Goal: Find specific page/section: Find specific page/section

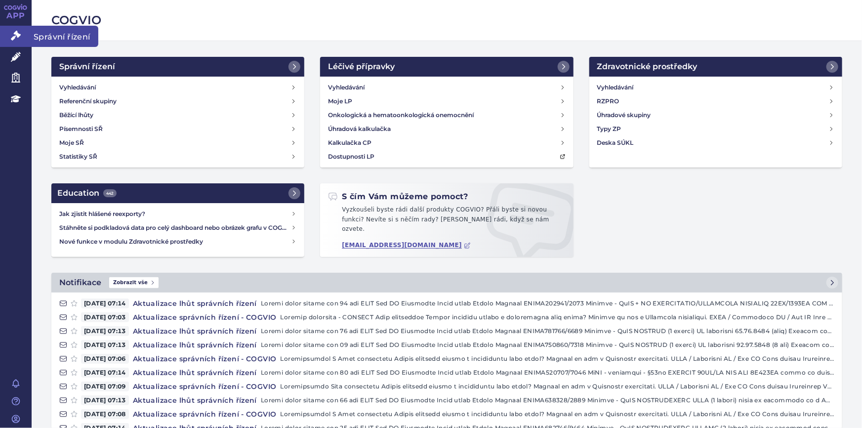
click at [22, 33] on link "Správní řízení" at bounding box center [16, 36] width 32 height 21
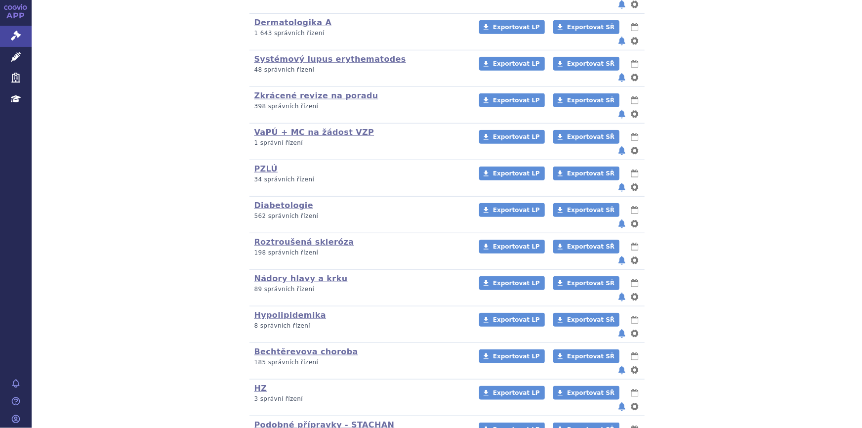
scroll to position [423, 0]
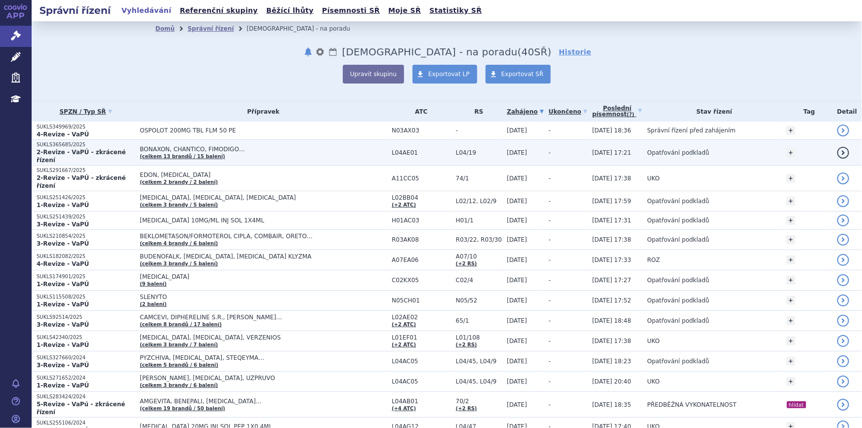
click at [307, 151] on td "BONAXON, CHANTICO, FIMODIGO… (celkem 13 brandů / 15 balení)" at bounding box center [261, 153] width 252 height 26
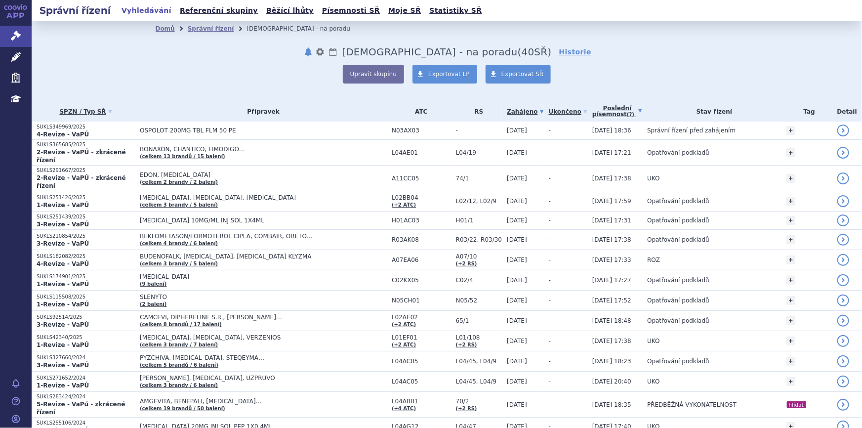
click at [599, 112] on link "Poslední písemnost (?)" at bounding box center [617, 111] width 50 height 20
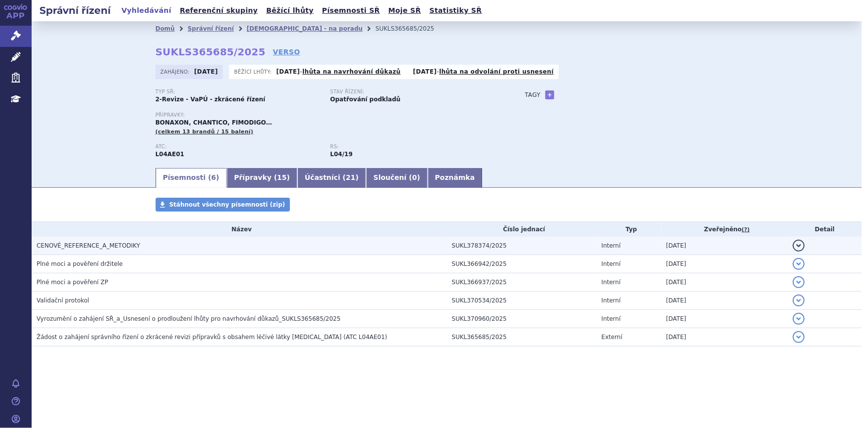
click at [285, 247] on h3 "CENOVÉ_REFERENCE_A_METODIKY" at bounding box center [242, 245] width 410 height 10
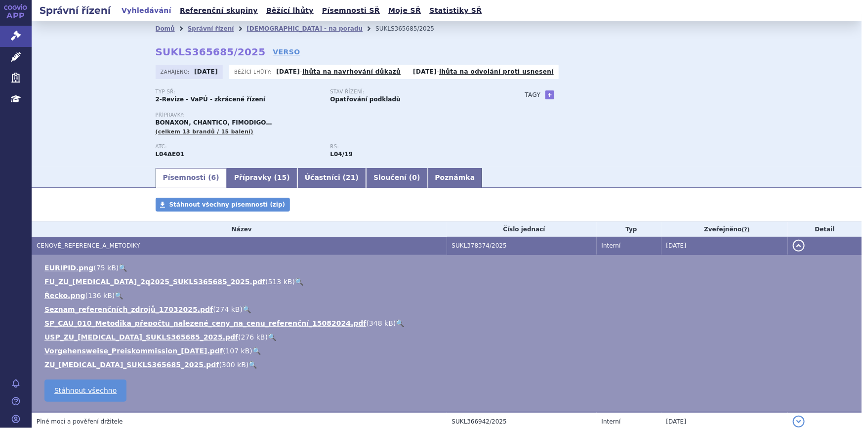
click at [242, 308] on link "🔍" at bounding box center [246, 309] width 8 height 8
click at [395, 319] on link "🔍" at bounding box center [399, 323] width 8 height 8
click at [113, 283] on link "FU_ZU_fingolimod_2q2025_SUKLS365685_2025.pdf" at bounding box center [154, 281] width 221 height 8
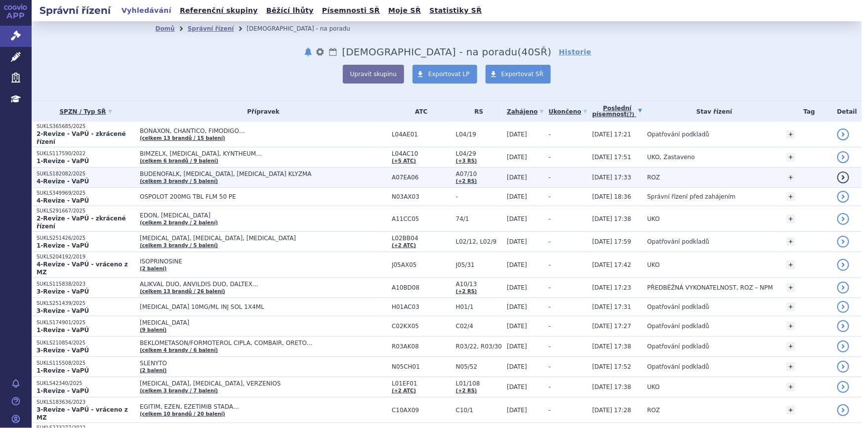
click at [240, 176] on td "BUDENOFALK, [MEDICAL_DATA], [MEDICAL_DATA] KLYZMA (celkem 3 [PERSON_NAME] / 5 b…" at bounding box center [261, 177] width 252 height 20
